Goal: Task Accomplishment & Management: Use online tool/utility

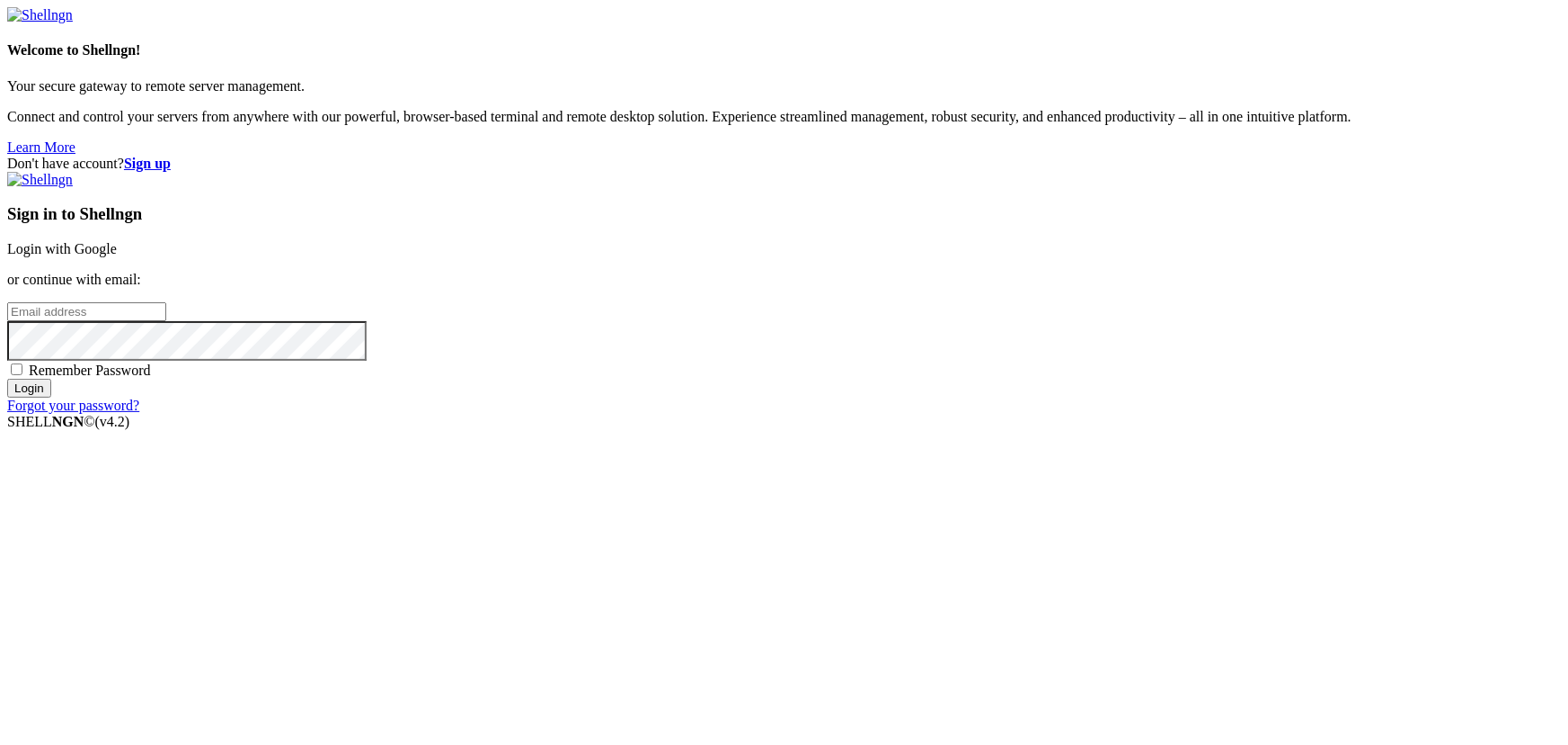
type input "g"
click at [166, 321] on input "g" at bounding box center [86, 311] width 159 height 19
type input "[EMAIL_ADDRESS][DOMAIN_NAME]"
click at [51, 397] on input "Login" at bounding box center [29, 387] width 44 height 19
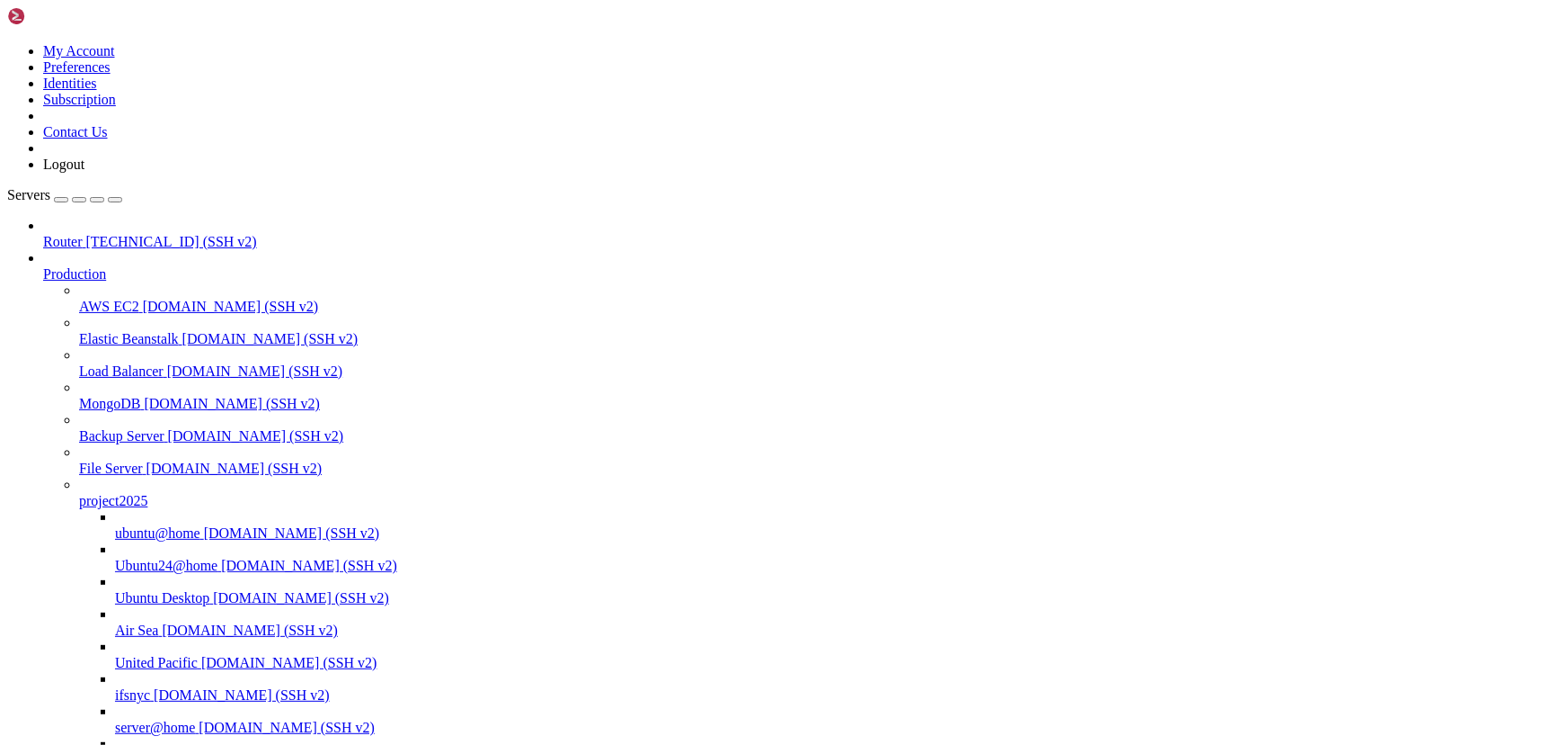
click at [115, 573] on span "Ubuntu24@home" at bounding box center [166, 564] width 102 height 15
click at [161, 622] on span "[DOMAIN_NAME] (SSH v2)" at bounding box center [249, 630] width 176 height 15
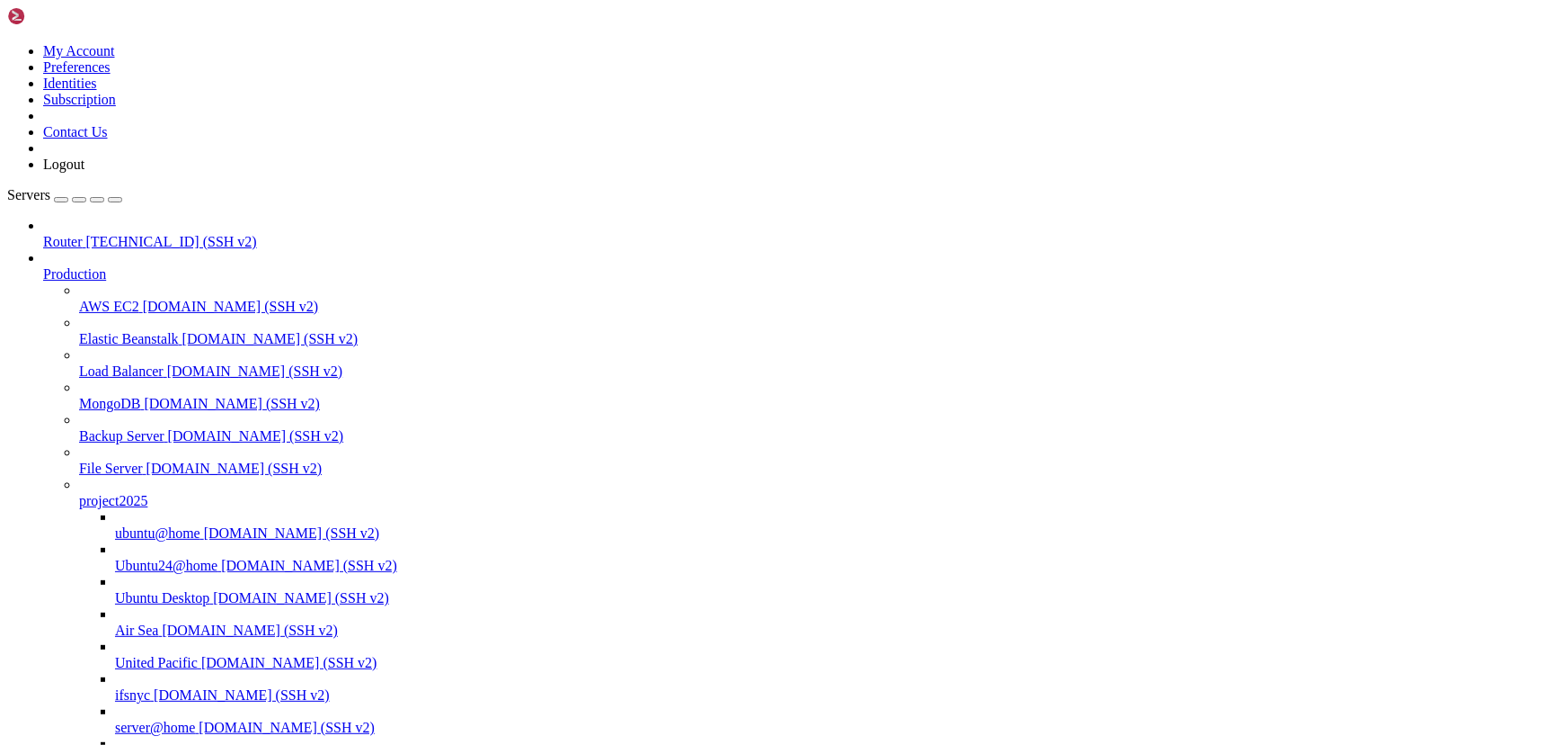
scroll to position [844, 0]
click at [153, 687] on span "[DOMAIN_NAME] (SSH v2)" at bounding box center [241, 694] width 176 height 15
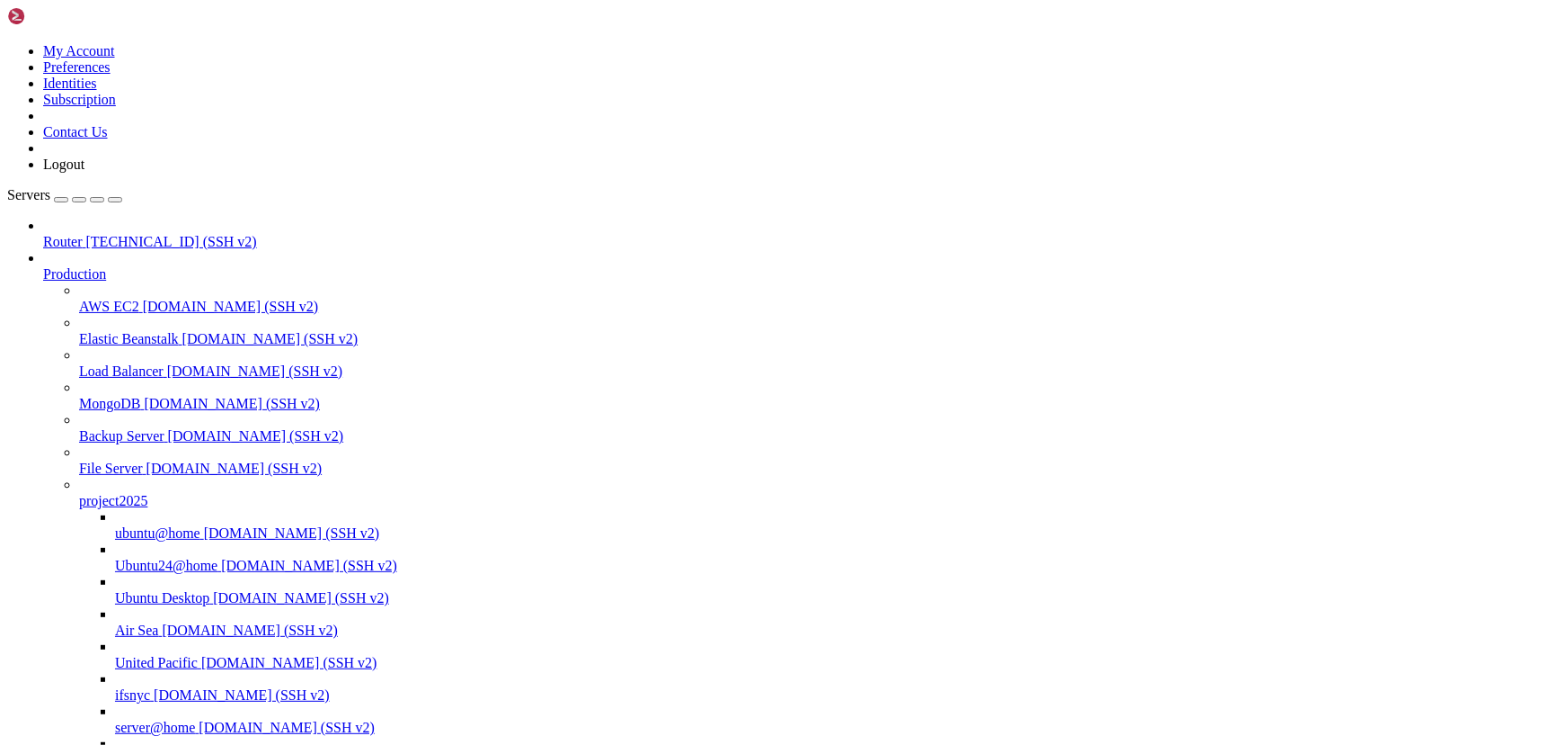
scroll to position [0, 0]
